Goal: Task Accomplishment & Management: Use online tool/utility

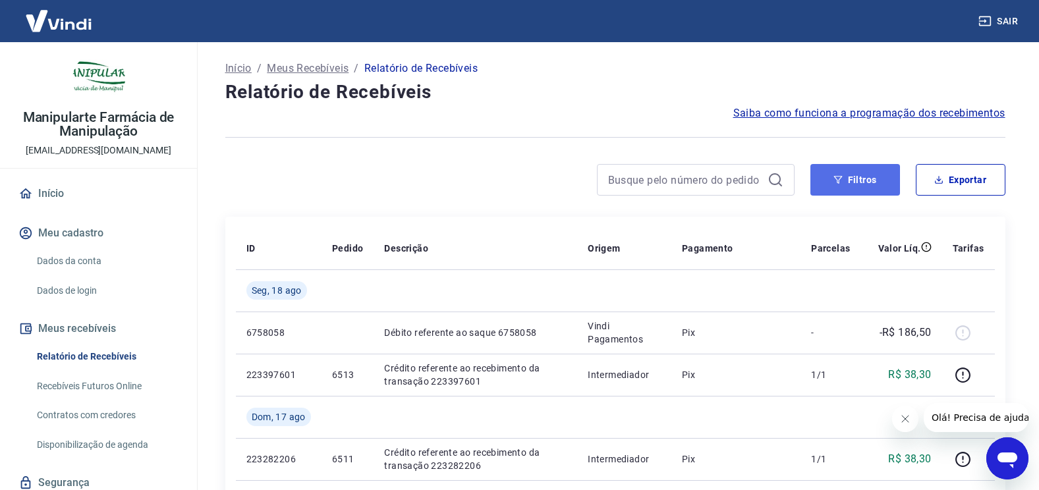
click at [870, 186] on button "Filtros" at bounding box center [856, 180] width 90 height 32
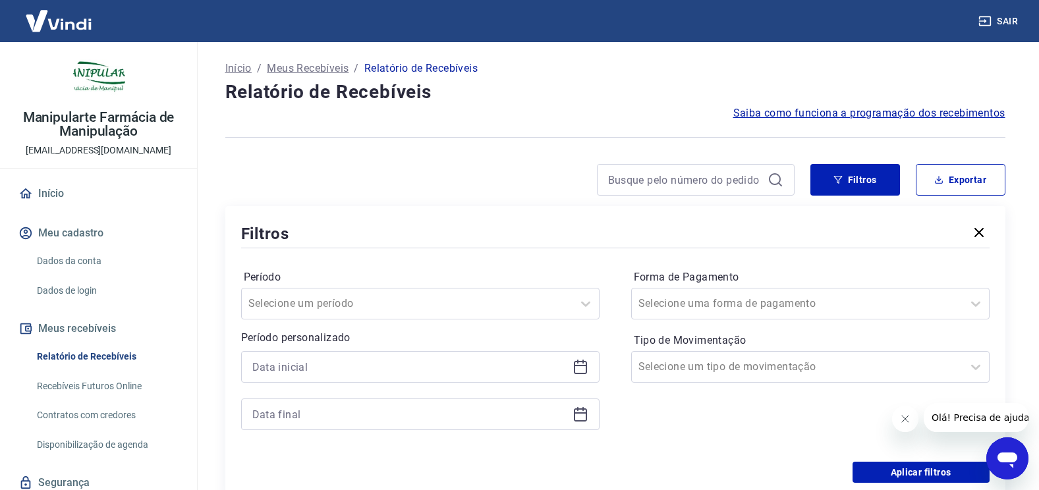
click at [588, 368] on div at bounding box center [420, 367] width 358 height 32
click at [586, 368] on icon at bounding box center [580, 367] width 13 height 13
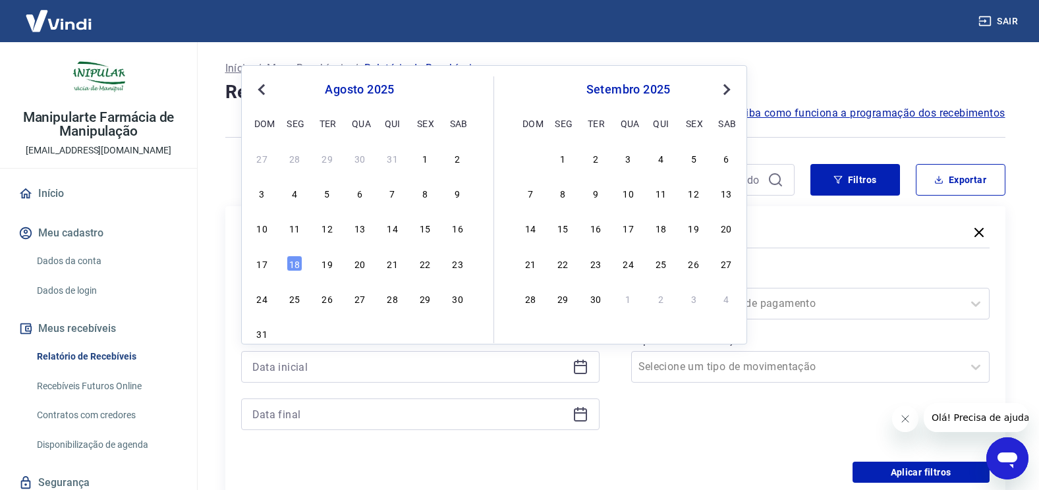
click at [254, 90] on button "Previous Month" at bounding box center [262, 90] width 16 height 16
click at [385, 299] on div "31" at bounding box center [393, 299] width 16 height 16
type input "[DATE]"
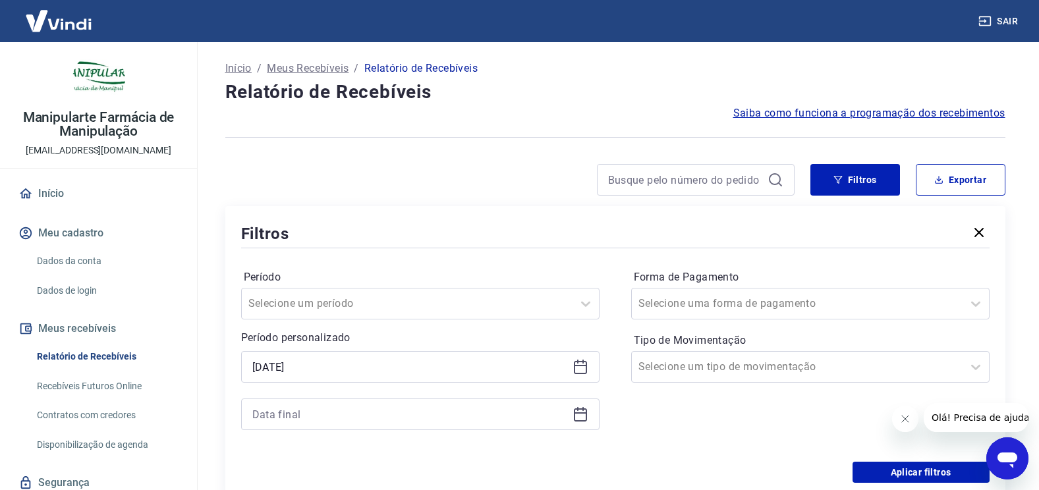
click at [579, 407] on icon at bounding box center [581, 415] width 16 height 16
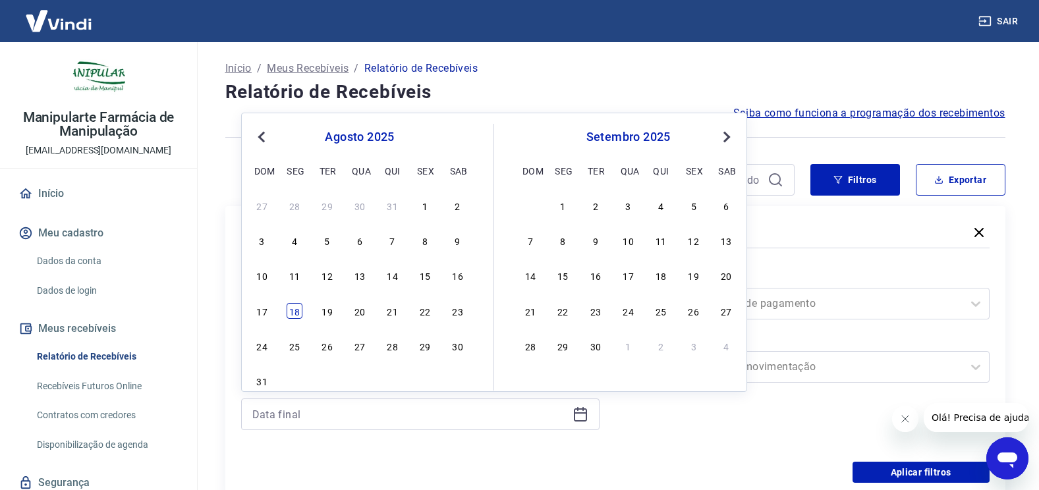
click at [299, 312] on div "18" at bounding box center [295, 311] width 16 height 16
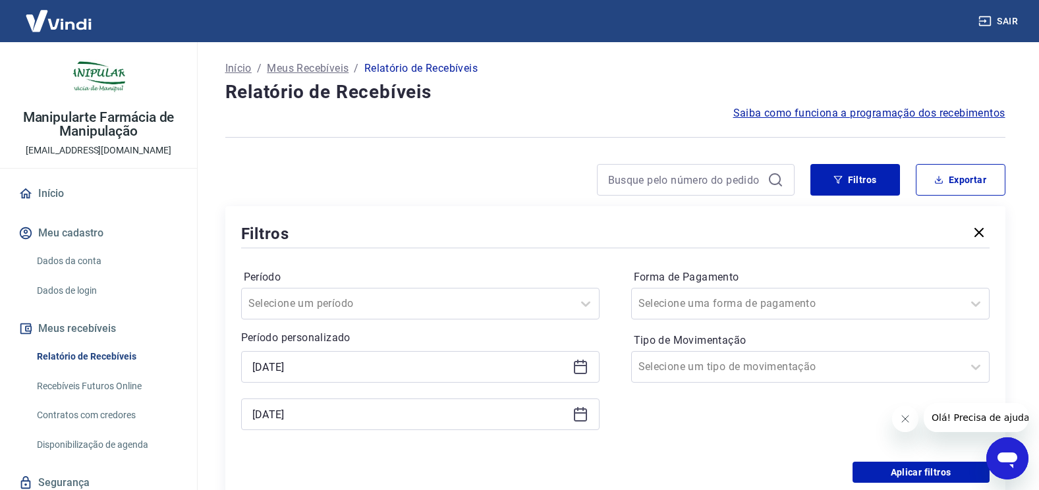
type input "[DATE]"
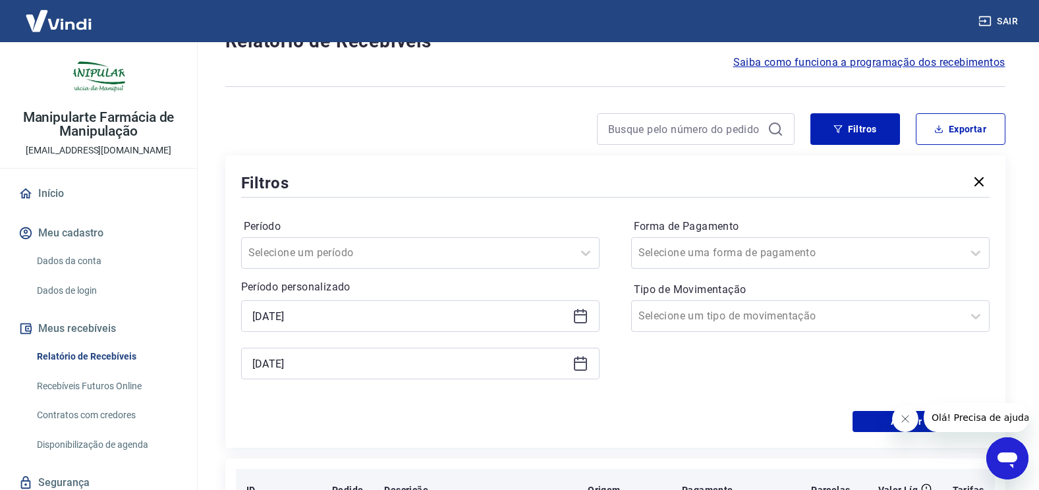
scroll to position [198, 0]
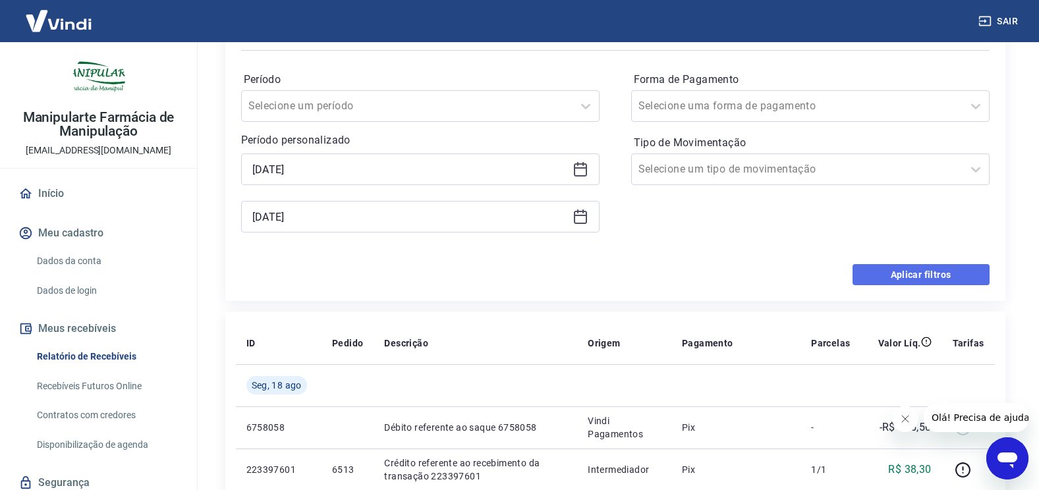
click at [917, 270] on button "Aplicar filtros" at bounding box center [921, 274] width 137 height 21
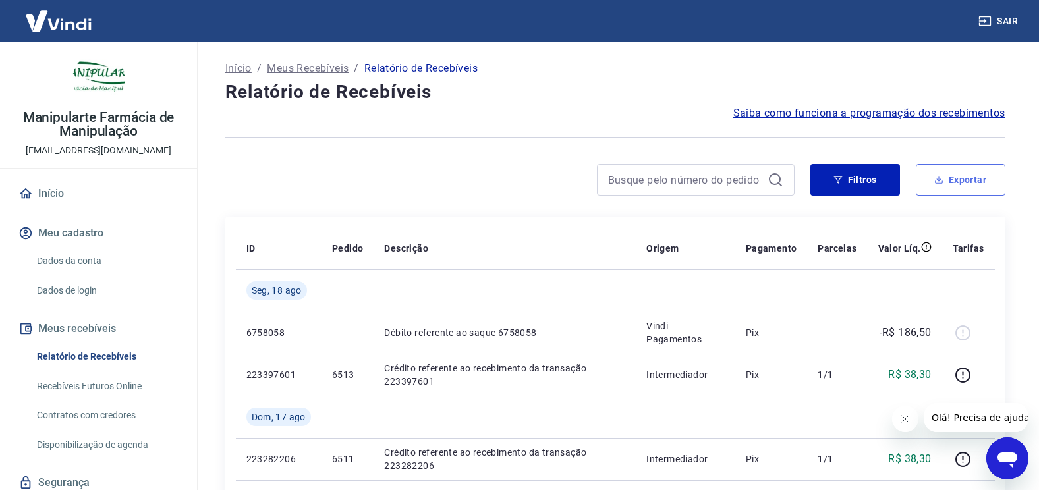
click at [990, 171] on button "Exportar" at bounding box center [961, 180] width 90 height 32
type input "[DATE]"
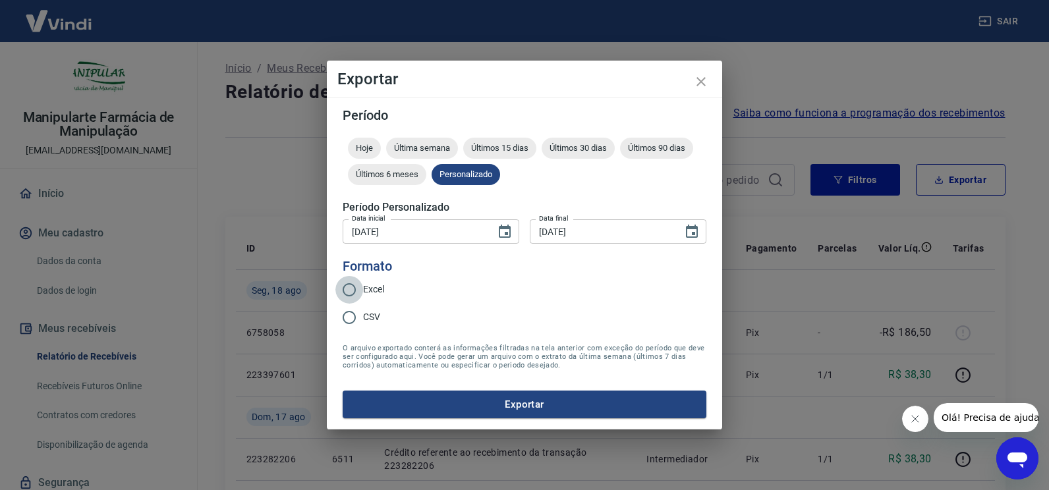
click at [352, 289] on input "Excel" at bounding box center [349, 290] width 28 height 28
radio input "true"
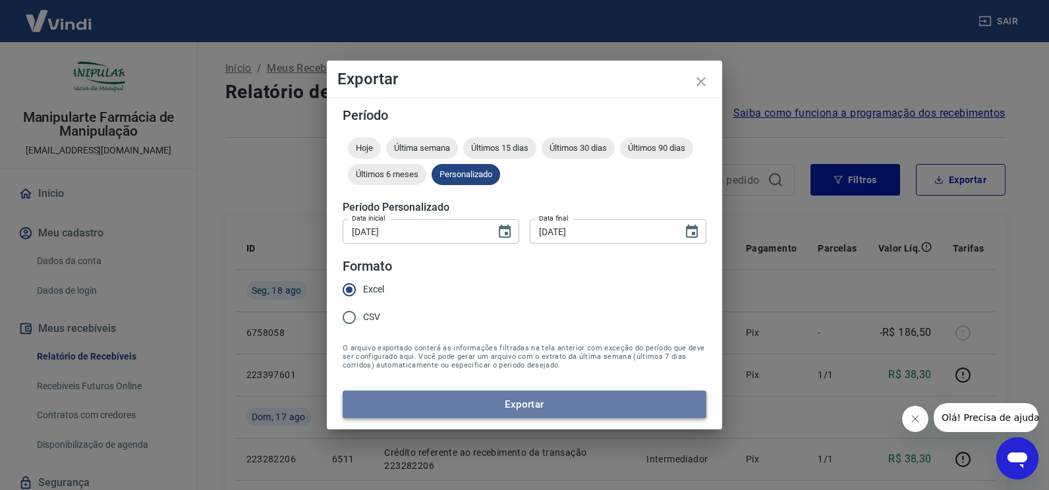
click at [520, 403] on button "Exportar" at bounding box center [525, 405] width 364 height 28
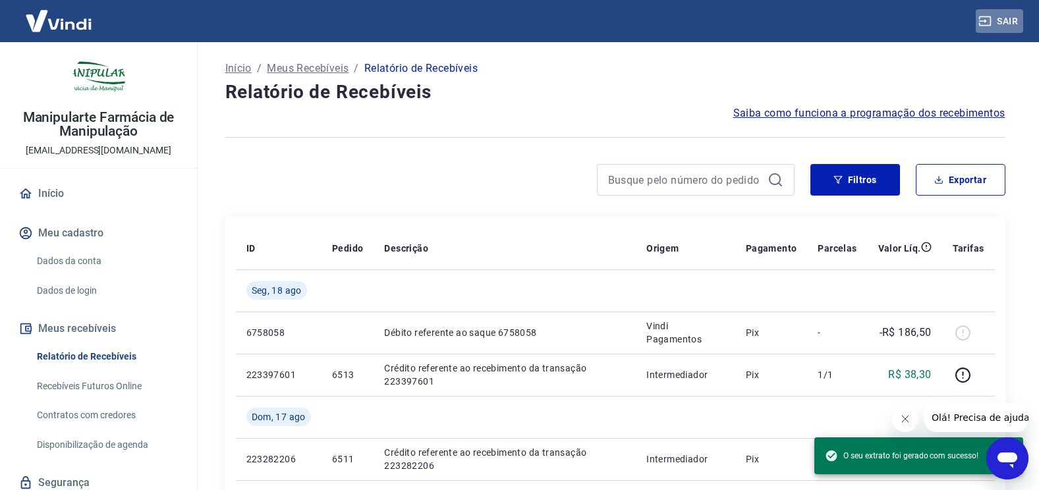
click at [1006, 20] on button "Sair" at bounding box center [999, 21] width 47 height 24
